Goal: Information Seeking & Learning: Learn about a topic

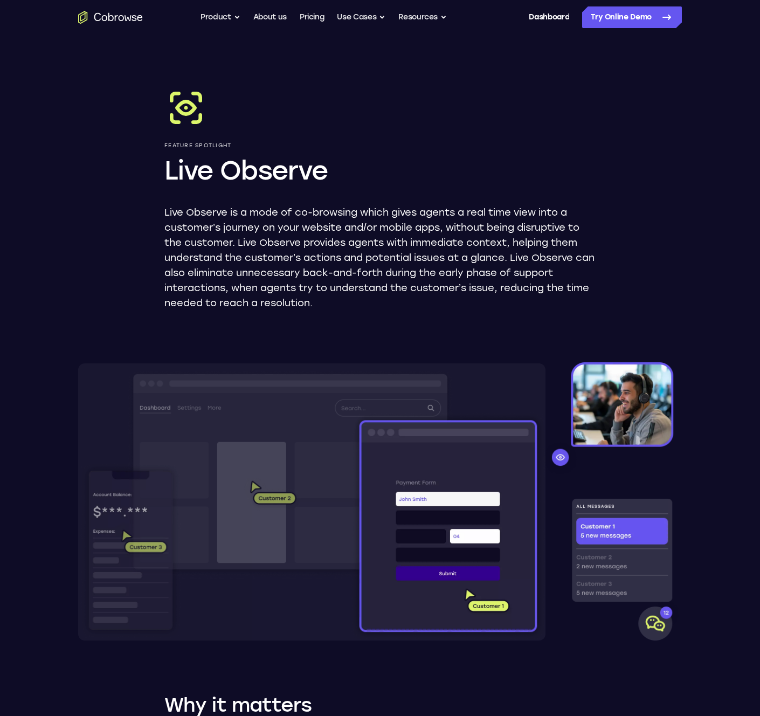
click at [717, 187] on div "Feature Spotlight Live Observe Live Observe is a mode of co-browsing which give…" at bounding box center [380, 562] width 690 height 1055
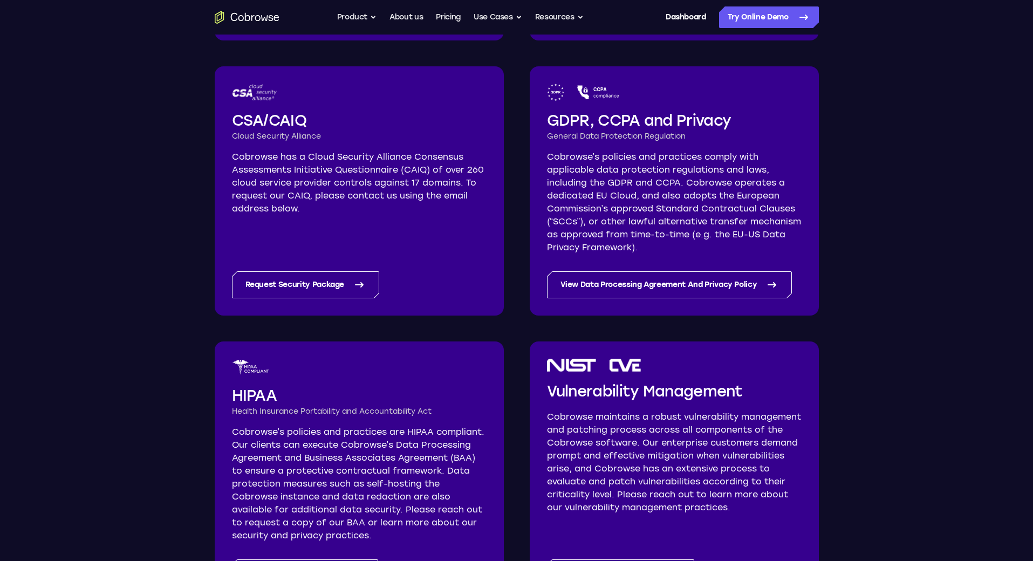
scroll to position [429, 0]
click at [481, 173] on p "Cobrowse has a Cloud Security Alliance Consensus Assessments Initiative Questio…" at bounding box center [359, 182] width 255 height 65
click at [577, 147] on div "GDPR, CCPA and Privacy General Data Protection Regulation Cobrowse’s policies a…" at bounding box center [674, 168] width 255 height 170
